Goal: Information Seeking & Learning: Understand process/instructions

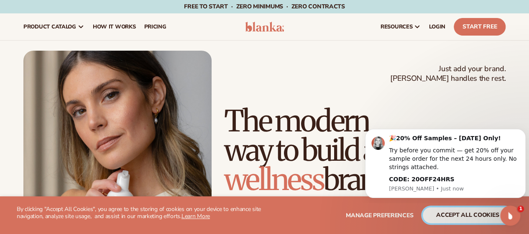
click at [444, 212] on button "accept all cookies" at bounding box center [467, 215] width 89 height 16
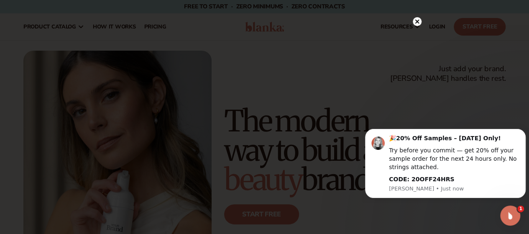
click at [417, 21] on icon at bounding box center [417, 22] width 4 height 4
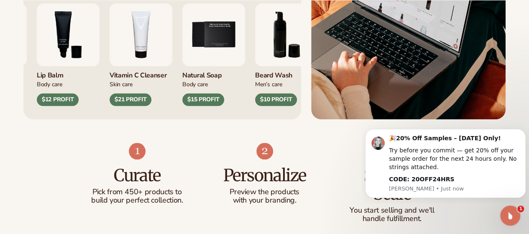
scroll to position [394, 0]
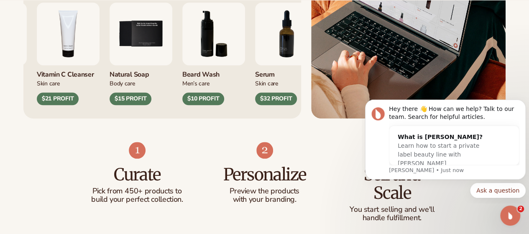
click at [446, 202] on html "Hey there 👋 How can we help? Talk to our team. Search for helpful articles. Wha…" at bounding box center [445, 147] width 167 height 110
click at [390, 106] on div "Hey there 👋 How can we help? Talk to our team. Search for helpful articles." at bounding box center [454, 113] width 130 height 16
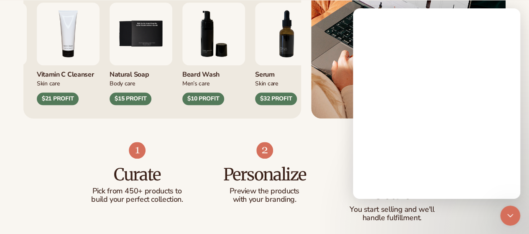
scroll to position [0, 0]
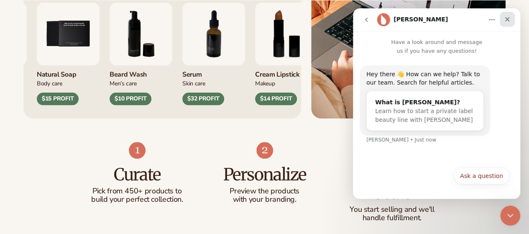
click at [508, 15] on div "Close" at bounding box center [507, 19] width 15 height 15
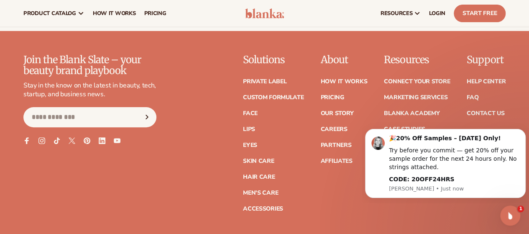
scroll to position [3245, 0]
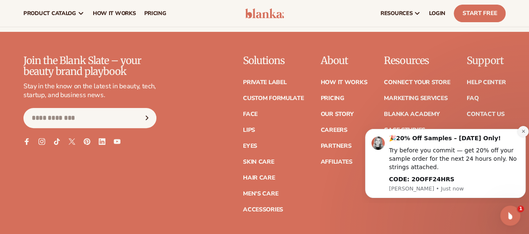
click at [522, 132] on icon "Dismiss notification" at bounding box center [523, 131] width 5 height 5
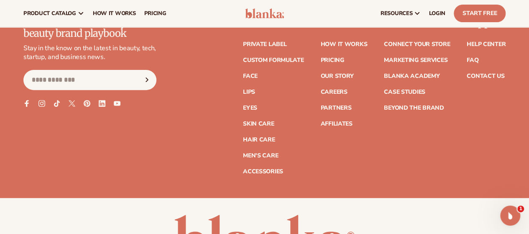
scroll to position [3282, 0]
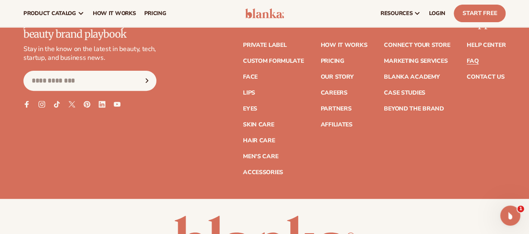
click at [474, 64] on link "FAQ" at bounding box center [472, 61] width 12 height 6
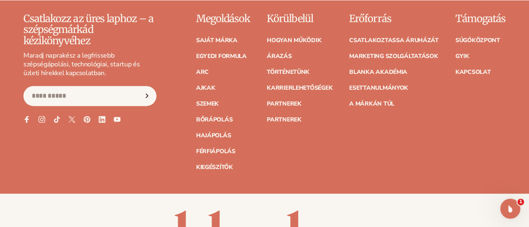
scroll to position [3337, 4]
click at [469, 60] on font "GYIK" at bounding box center [462, 56] width 14 height 8
